Goal: Transaction & Acquisition: Subscribe to service/newsletter

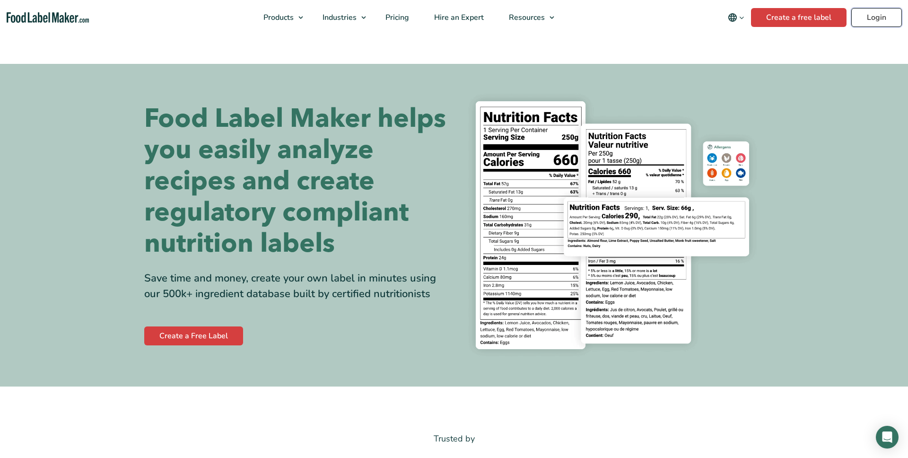
click at [874, 26] on link "Login" at bounding box center [877, 17] width 51 height 19
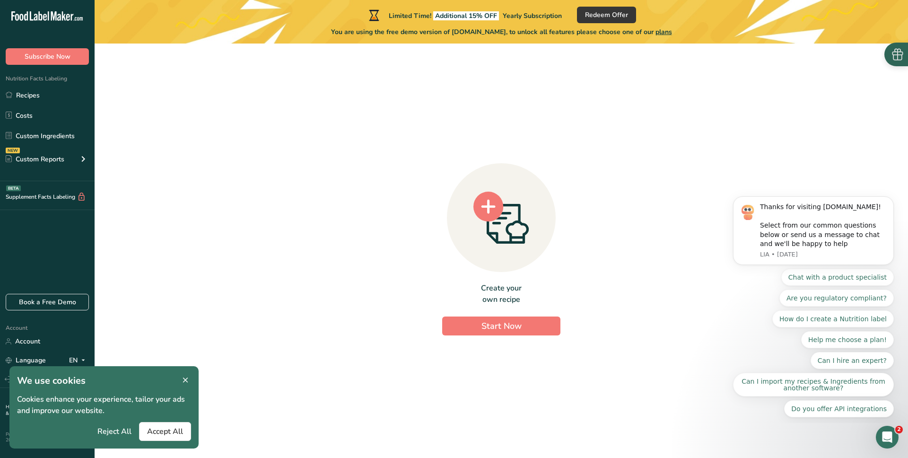
click at [900, 63] on button "button" at bounding box center [897, 55] width 24 height 24
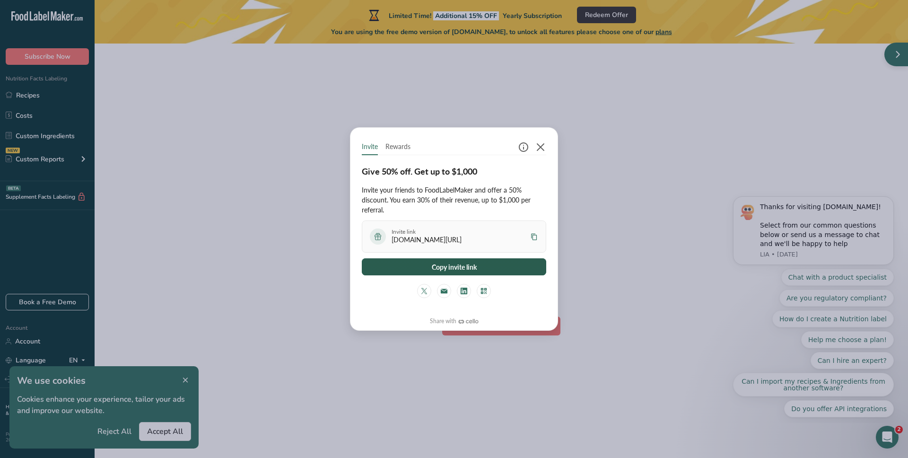
click at [440, 269] on button "Copy invite link" at bounding box center [454, 266] width 184 height 17
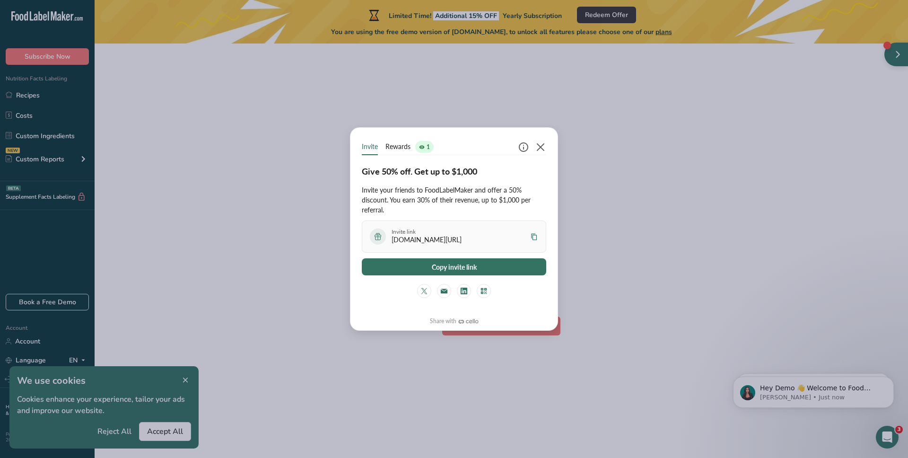
click at [404, 145] on span "Rewards" at bounding box center [398, 146] width 25 height 10
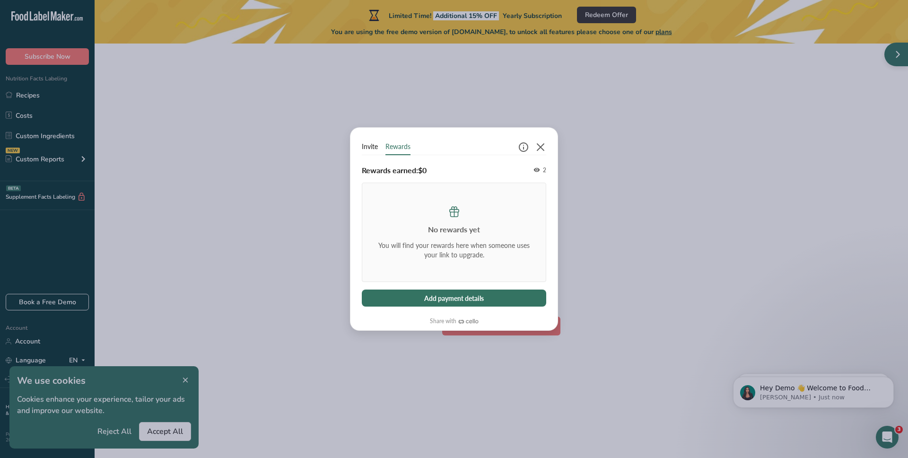
click at [371, 146] on span "Invite" at bounding box center [370, 146] width 16 height 10
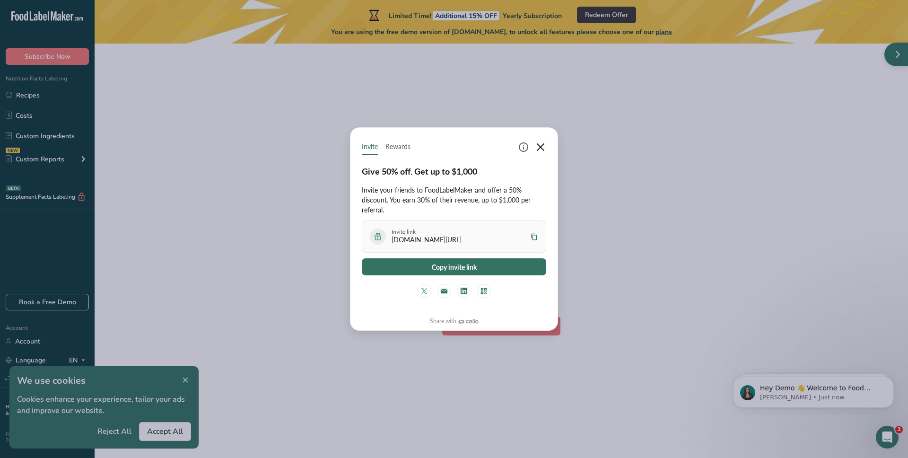
click at [545, 147] on icon "button" at bounding box center [540, 146] width 11 height 11
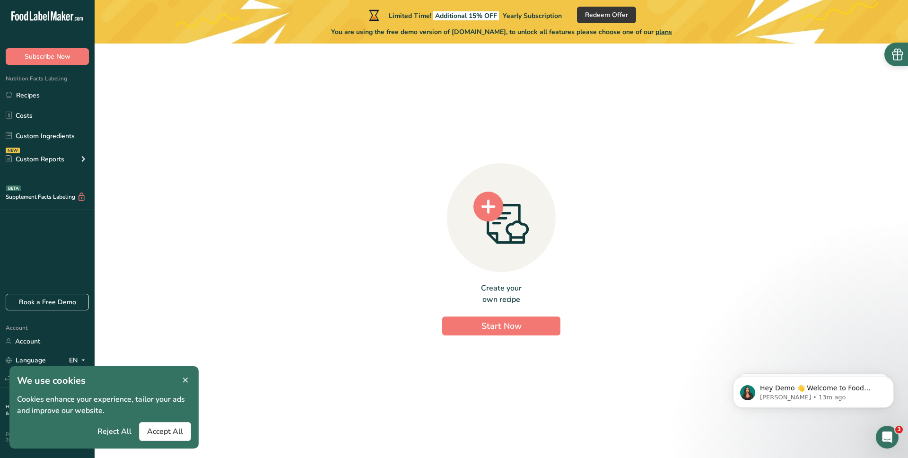
click at [187, 381] on icon at bounding box center [185, 380] width 9 height 13
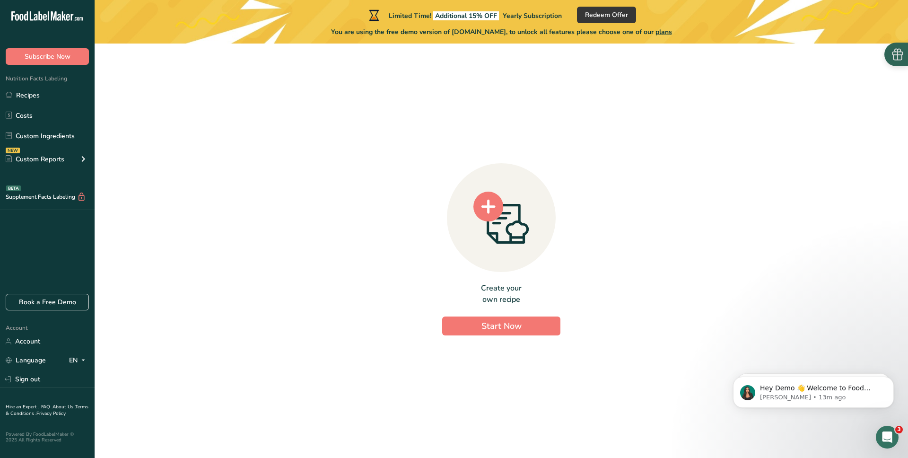
click at [899, 54] on icon "button" at bounding box center [898, 54] width 14 height 14
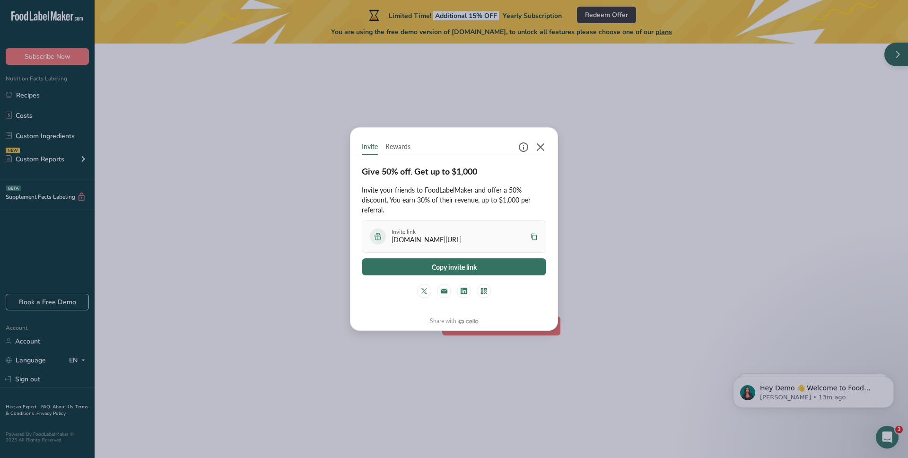
click at [535, 237] on icon at bounding box center [534, 236] width 9 height 9
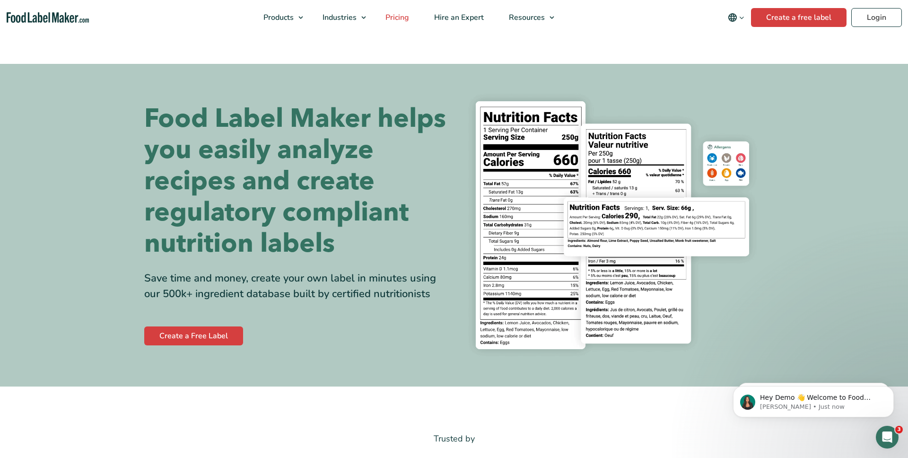
click at [409, 19] on span "Pricing" at bounding box center [396, 17] width 27 height 10
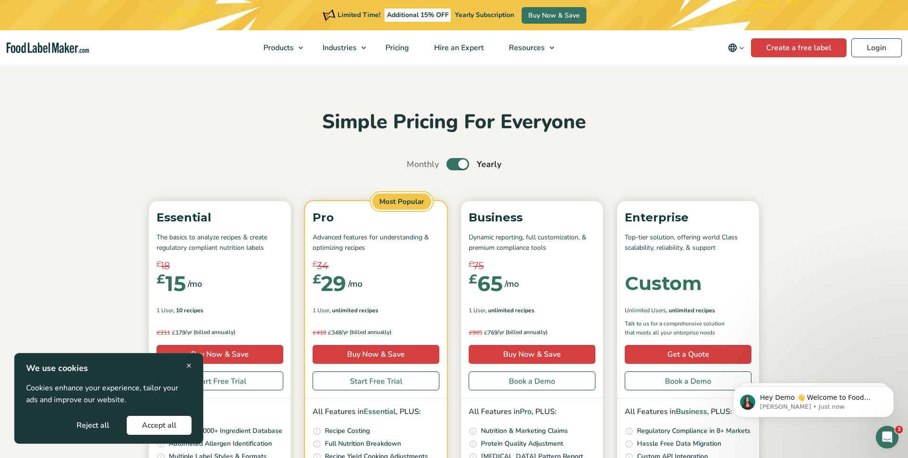
click at [190, 365] on span "×" at bounding box center [188, 365] width 5 height 13
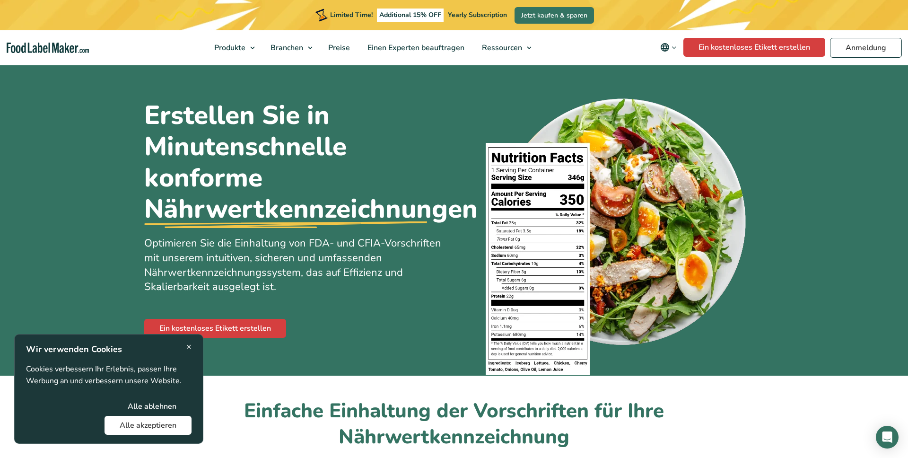
click at [672, 49] on icon "Change language" at bounding box center [674, 47] width 7 height 7
click at [686, 79] on link "English" at bounding box center [681, 79] width 24 height 9
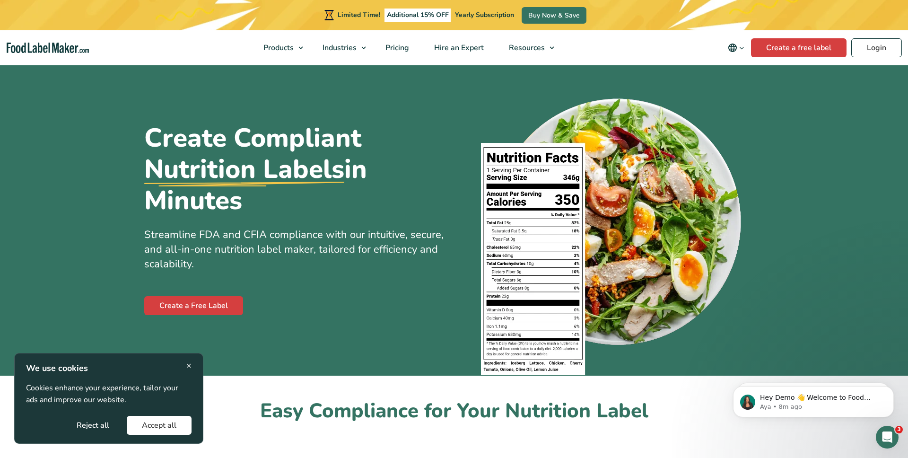
click at [169, 419] on button "Accept all" at bounding box center [159, 425] width 65 height 19
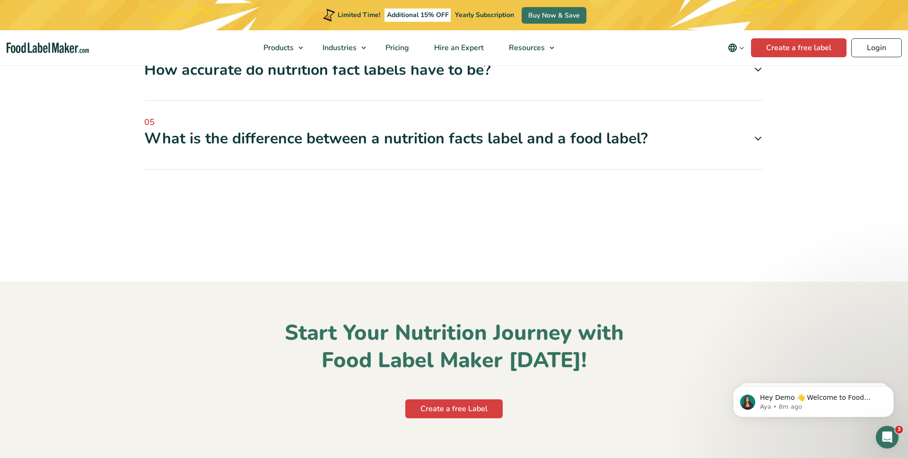
scroll to position [4302, 0]
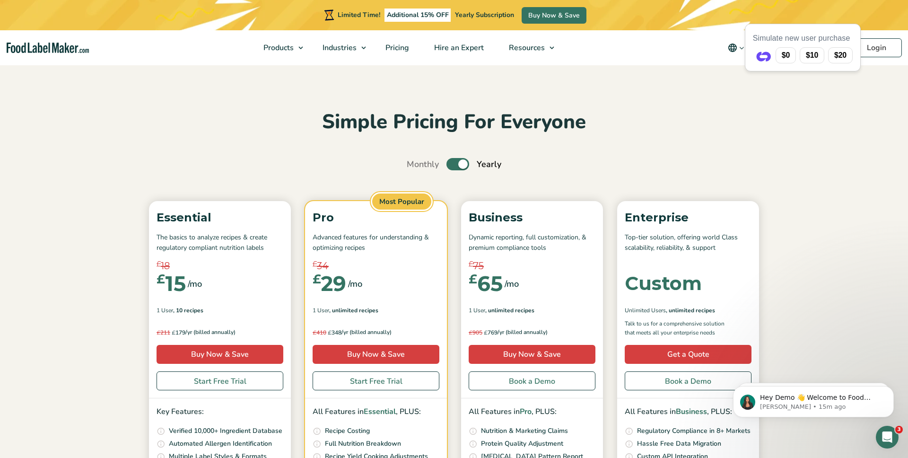
scroll to position [66, 0]
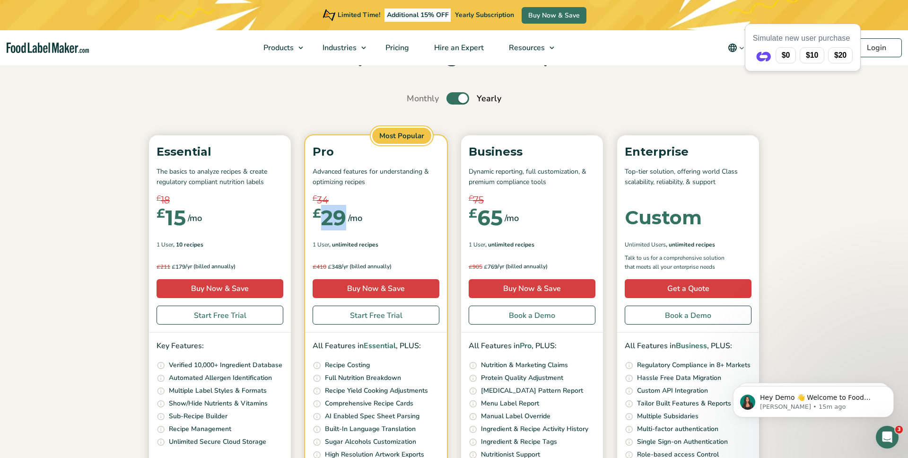
drag, startPoint x: 324, startPoint y: 220, endPoint x: 343, endPoint y: 218, distance: 18.5
click at [343, 218] on div "£ 29" at bounding box center [330, 217] width 34 height 21
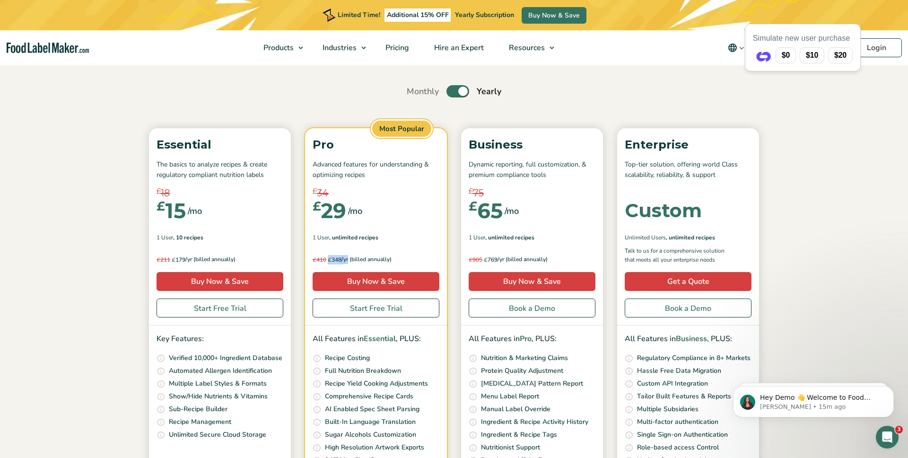
drag, startPoint x: 348, startPoint y: 259, endPoint x: 329, endPoint y: 259, distance: 18.4
click at [329, 259] on p "£ 410 £ 348 /yr (billed annually)" at bounding box center [376, 259] width 127 height 9
drag, startPoint x: 321, startPoint y: 218, endPoint x: 345, endPoint y: 214, distance: 24.9
click at [345, 214] on div "£ 29" at bounding box center [330, 210] width 34 height 21
click at [342, 211] on div "£ 29" at bounding box center [330, 210] width 34 height 21
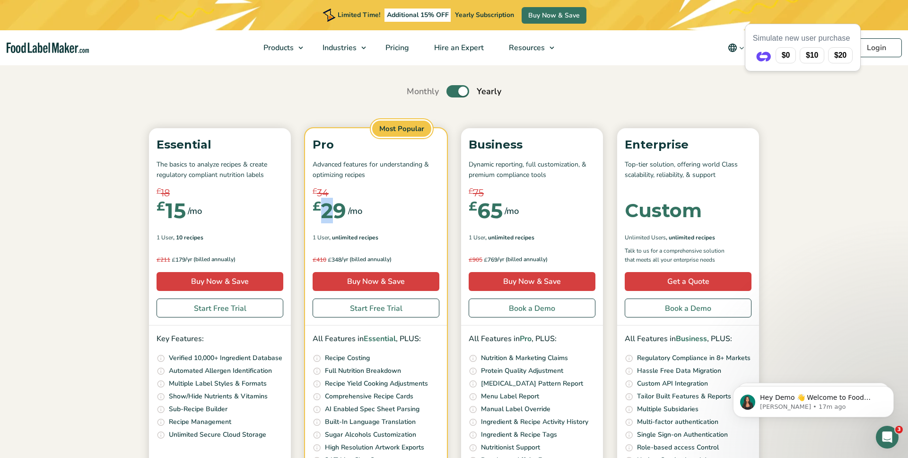
drag, startPoint x: 324, startPoint y: 211, endPoint x: 335, endPoint y: 210, distance: 11.4
click at [335, 210] on div "£ 29" at bounding box center [330, 210] width 34 height 21
click at [324, 212] on div "£ 29" at bounding box center [330, 210] width 34 height 21
drag, startPoint x: 329, startPoint y: 259, endPoint x: 348, endPoint y: 260, distance: 18.5
click at [348, 260] on p "£ 410 £ 348 /yr (billed annually)" at bounding box center [376, 259] width 127 height 9
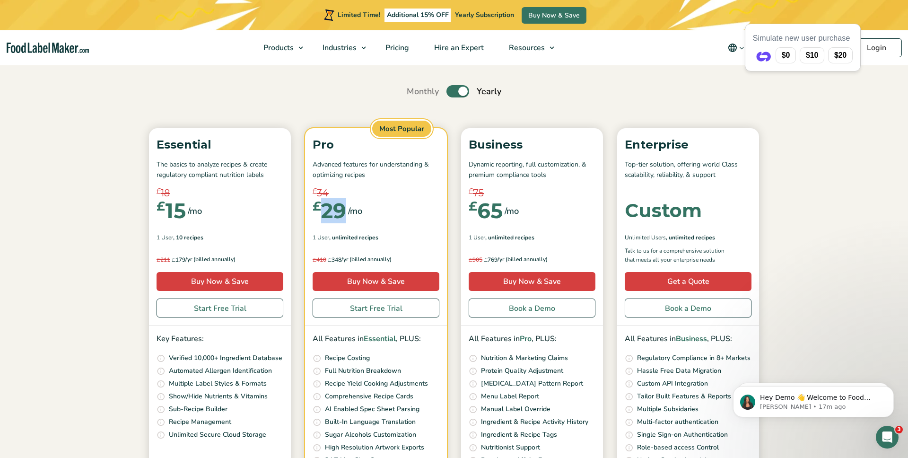
drag, startPoint x: 322, startPoint y: 212, endPoint x: 346, endPoint y: 210, distance: 23.8
click at [346, 210] on div "£ 29" at bounding box center [330, 210] width 34 height 21
drag, startPoint x: 332, startPoint y: 257, endPoint x: 337, endPoint y: 227, distance: 30.3
click at [345, 257] on p "£ 410 £ 348 /yr (billed annually)" at bounding box center [376, 259] width 127 height 9
drag, startPoint x: 325, startPoint y: 211, endPoint x: 343, endPoint y: 211, distance: 18.4
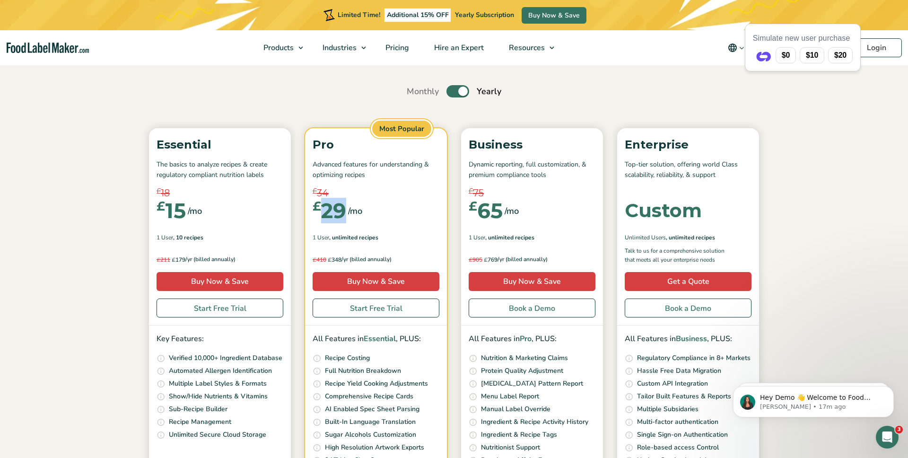
click at [343, 211] on div "£ 29" at bounding box center [330, 210] width 34 height 21
drag, startPoint x: 377, startPoint y: 202, endPoint x: 330, endPoint y: 202, distance: 46.8
click at [331, 201] on div "£ 34 £ 29 /mo" at bounding box center [376, 210] width 127 height 35
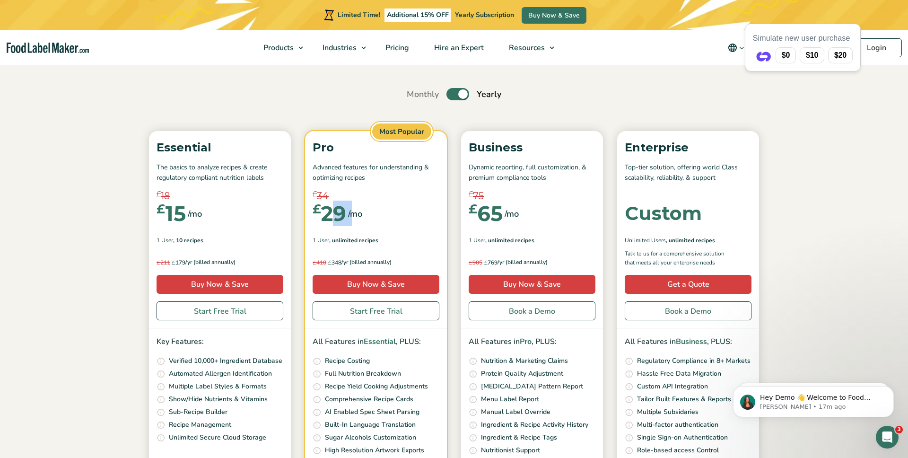
scroll to position [70, 0]
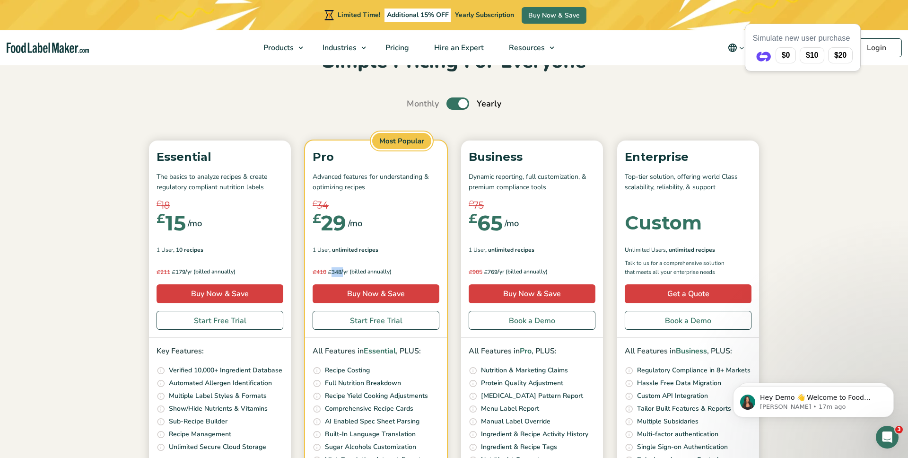
drag, startPoint x: 335, startPoint y: 261, endPoint x: 343, endPoint y: 261, distance: 8.0
click at [343, 261] on div "£ 410 £ 348 /yr (billed annually) Save £ 360 per year" at bounding box center [376, 268] width 127 height 18
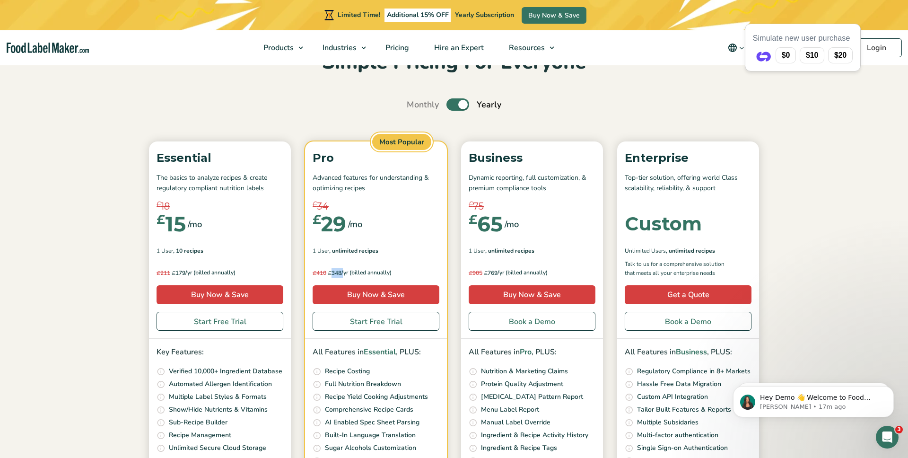
scroll to position [67, 0]
